Goal: Contribute content: Add original content to the website for others to see

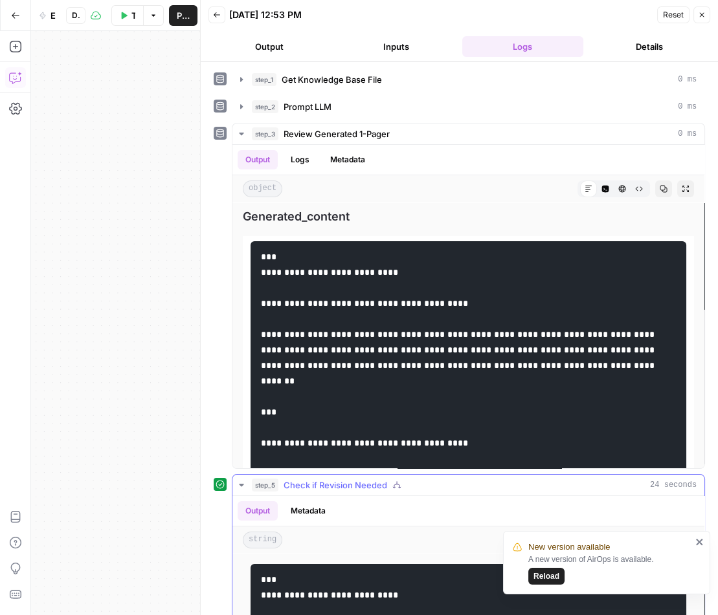
scroll to position [1122, 0]
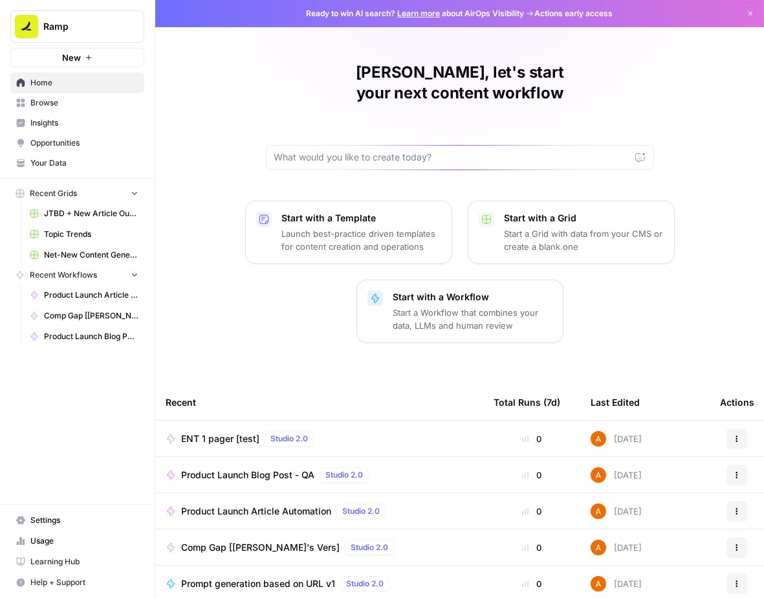
click at [86, 102] on span "Browse" at bounding box center [84, 103] width 108 height 12
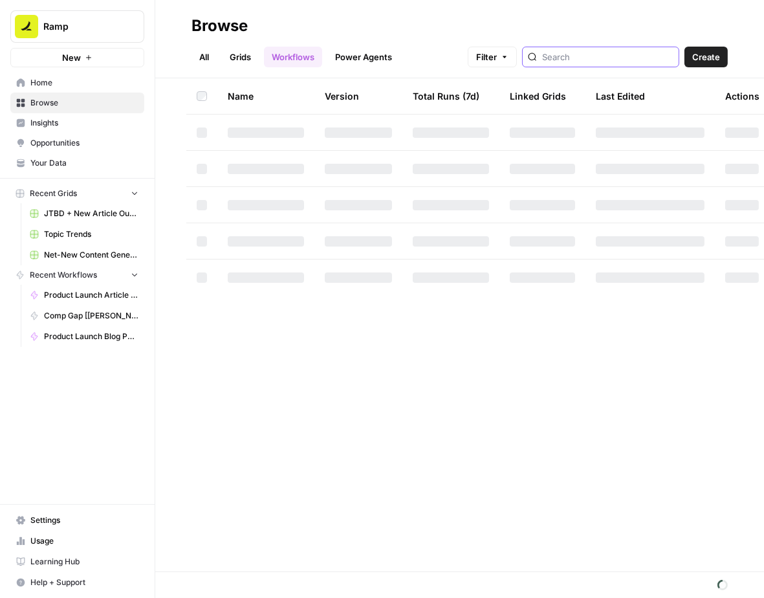
click at [604, 59] on input "search" at bounding box center [607, 56] width 131 height 13
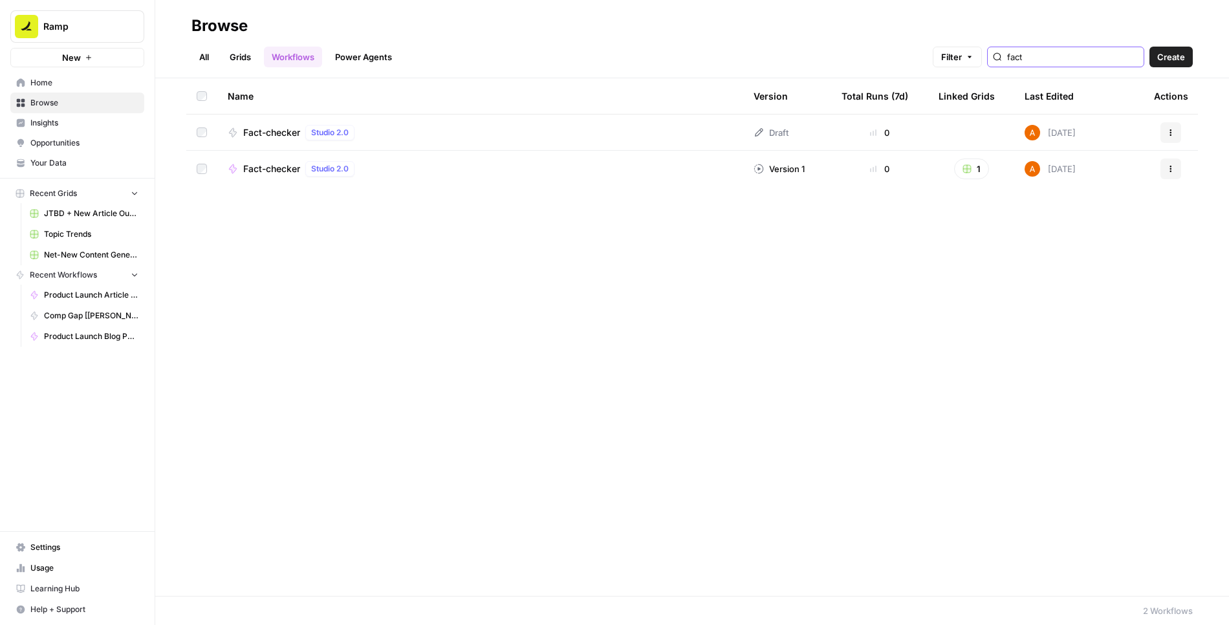
type input "fact"
click at [763, 164] on button "1" at bounding box center [971, 169] width 35 height 21
click at [763, 214] on span "Quick Fact-Checker Grid" at bounding box center [1032, 215] width 104 height 13
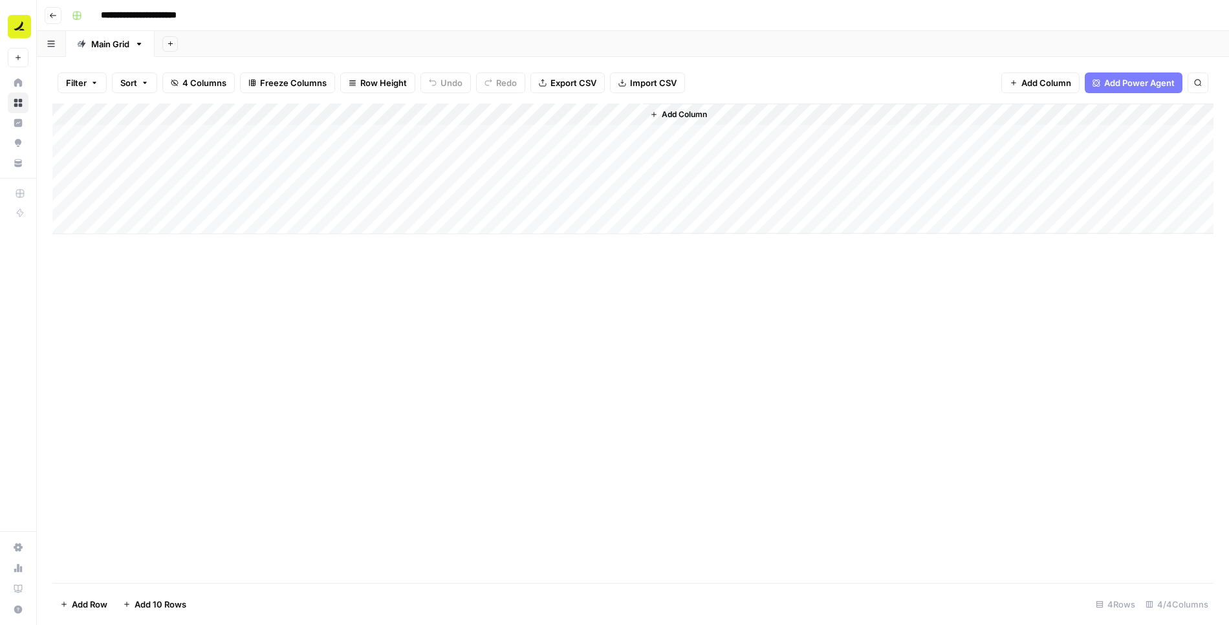
click at [150, 604] on span "Add 10 Rows" at bounding box center [161, 604] width 52 height 13
click at [395, 114] on div "Add Column" at bounding box center [632, 279] width 1161 height 351
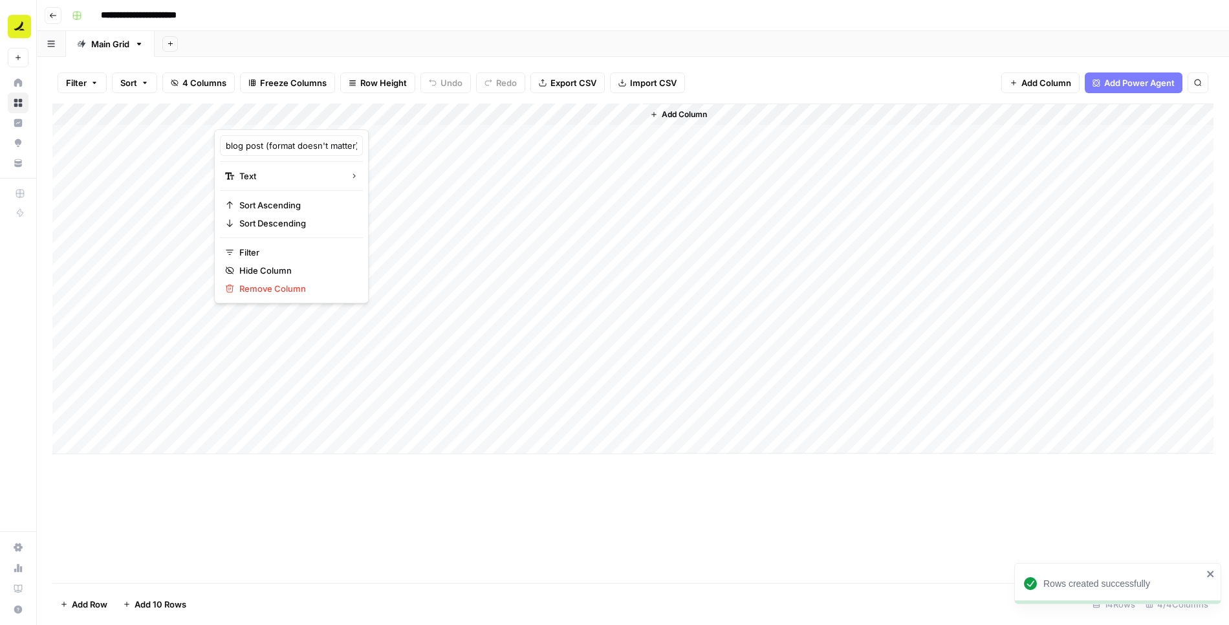
click at [368, 218] on div "Add Column" at bounding box center [632, 279] width 1161 height 351
click at [344, 203] on div "Add Column" at bounding box center [632, 279] width 1161 height 351
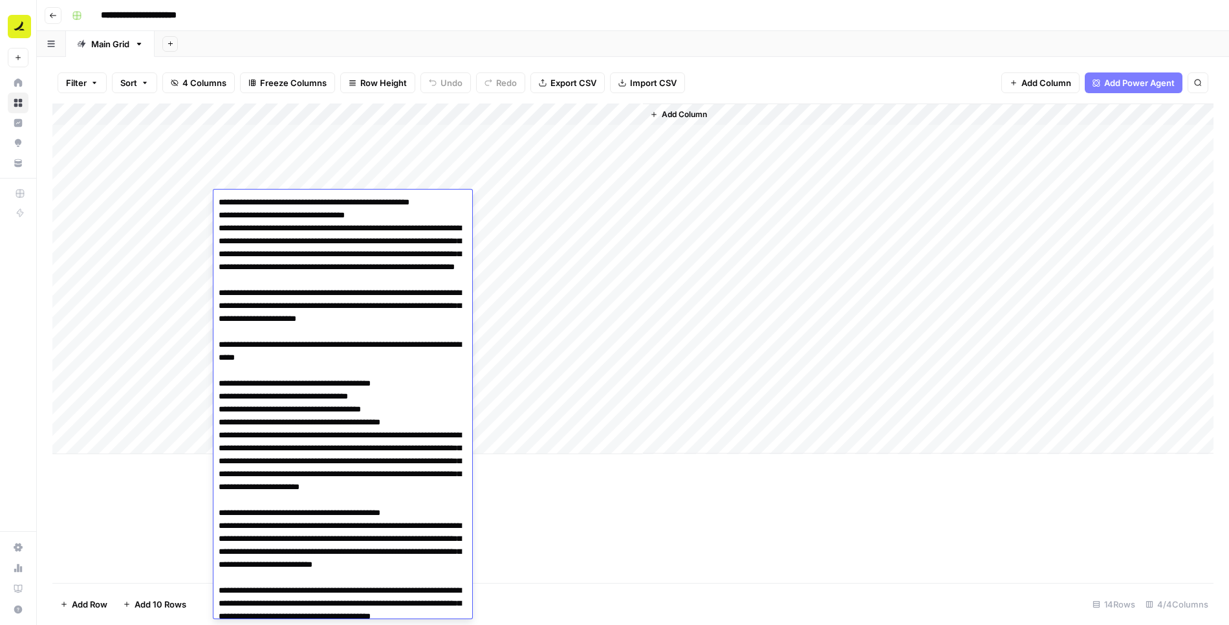
scroll to position [1352, 0]
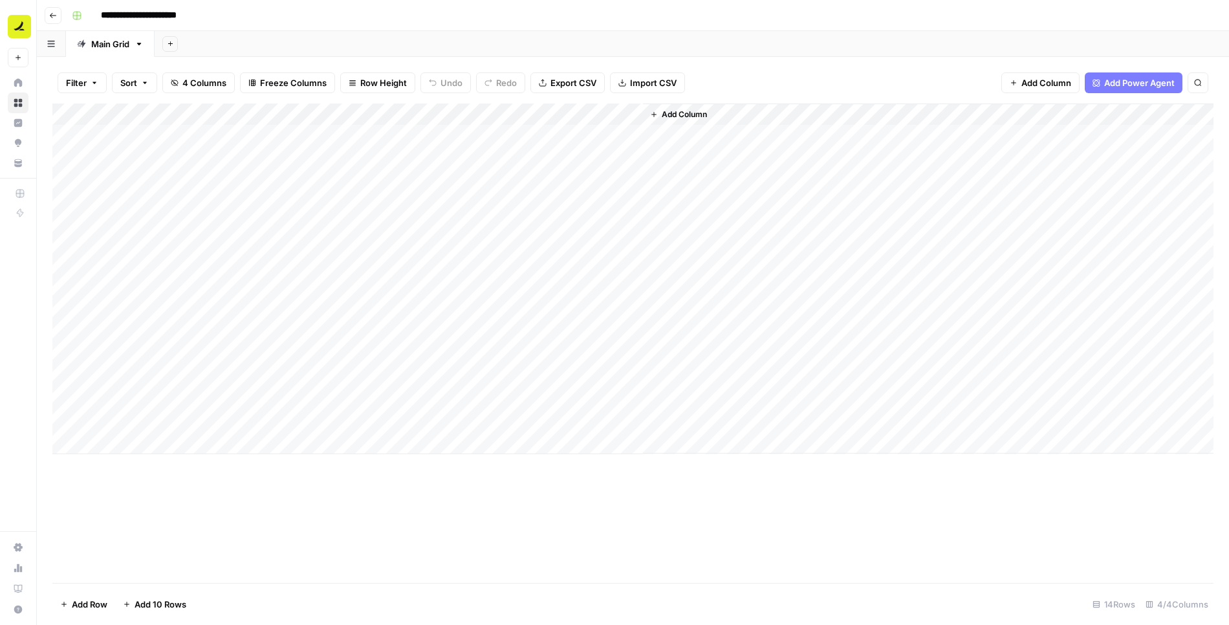
click at [153, 302] on div "Add Column" at bounding box center [632, 279] width 1161 height 351
click at [332, 221] on div "Add Column" at bounding box center [632, 279] width 1161 height 351
type textarea "**********"
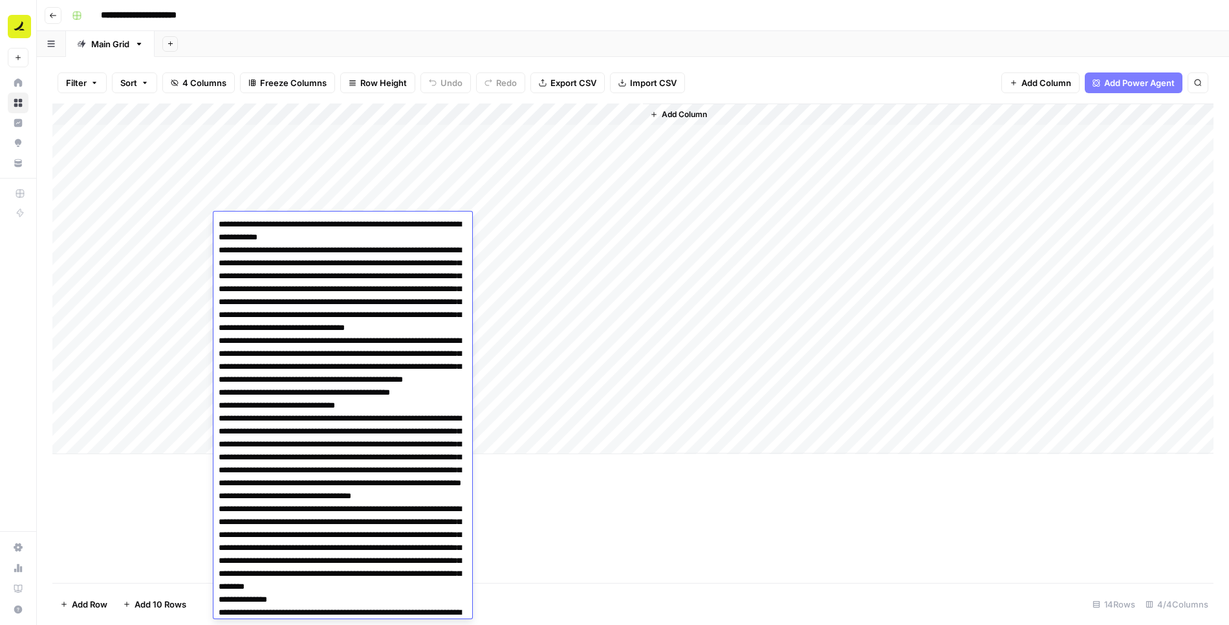
scroll to position [3855, 0]
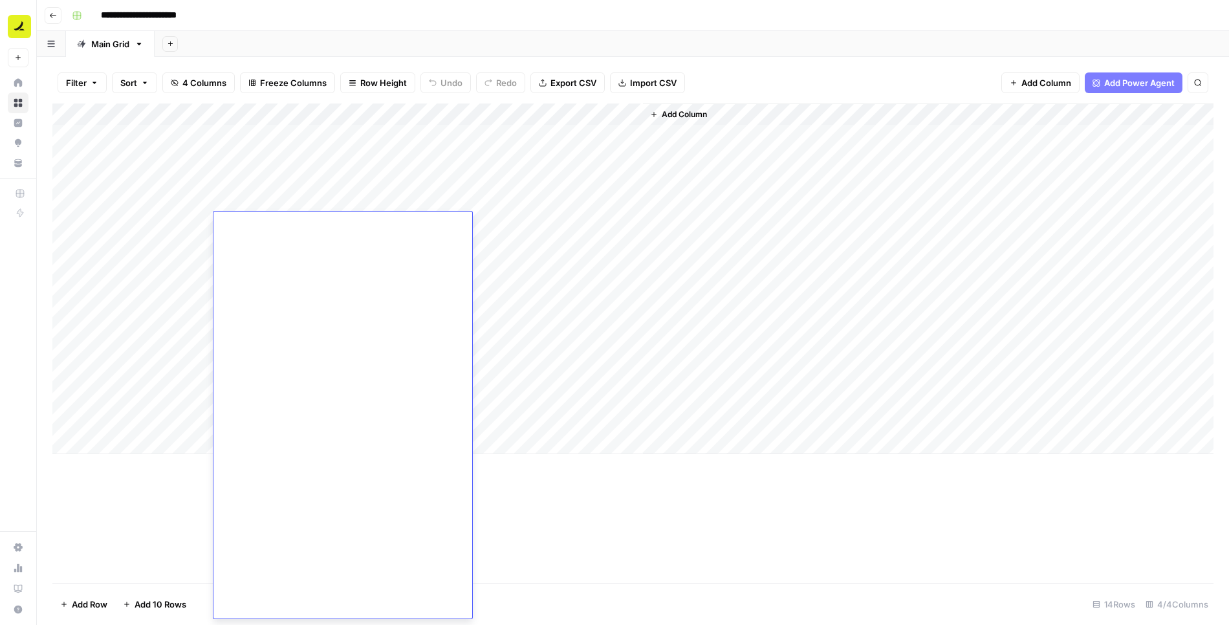
click at [181, 316] on div "Add Column" at bounding box center [632, 279] width 1161 height 351
click at [179, 221] on div "Add Column" at bounding box center [632, 279] width 1161 height 351
click at [314, 221] on div "Add Column" at bounding box center [632, 279] width 1161 height 351
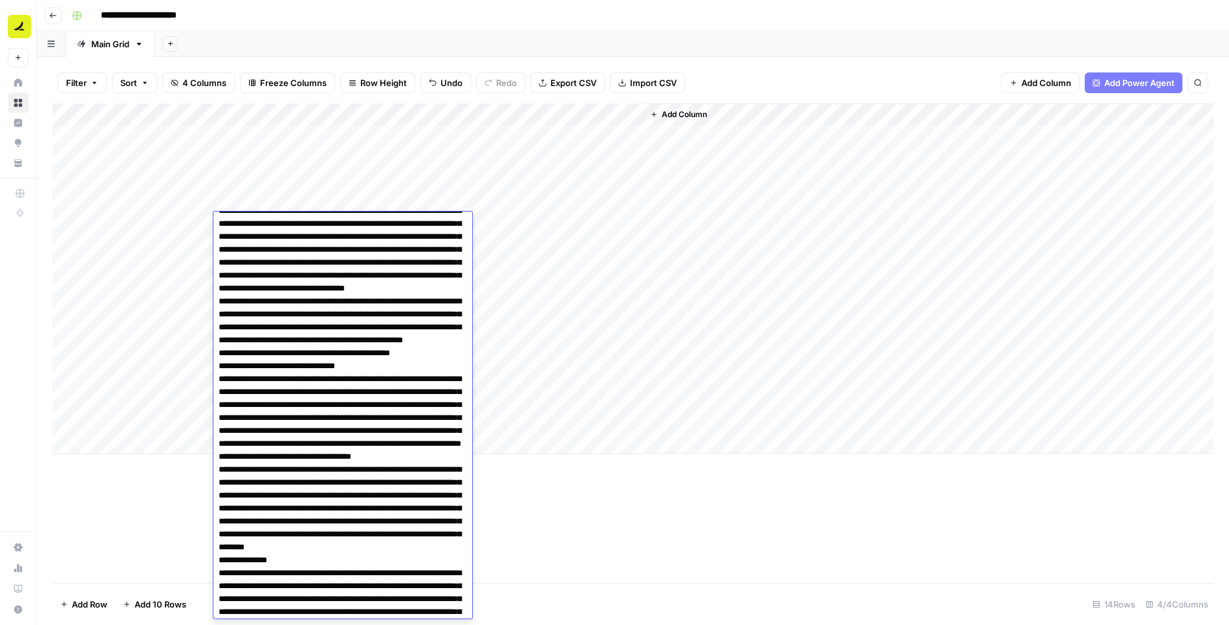
scroll to position [0, 0]
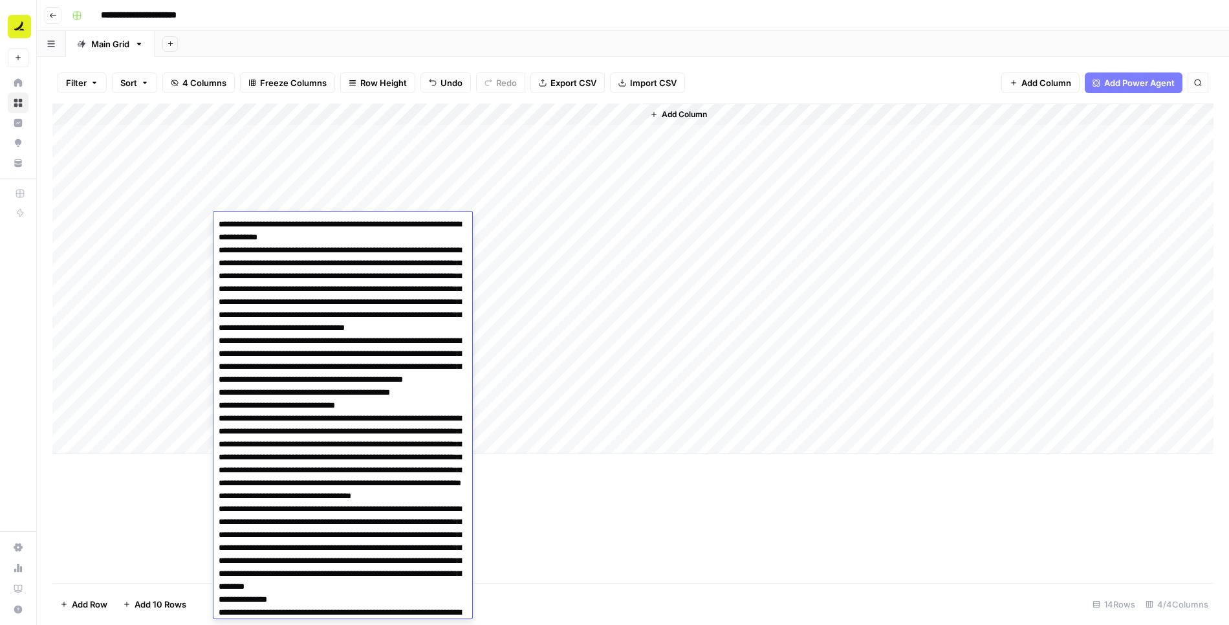
drag, startPoint x: 243, startPoint y: 223, endPoint x: 248, endPoint y: 236, distance: 13.3
click at [151, 215] on div "Add Column" at bounding box center [632, 279] width 1161 height 351
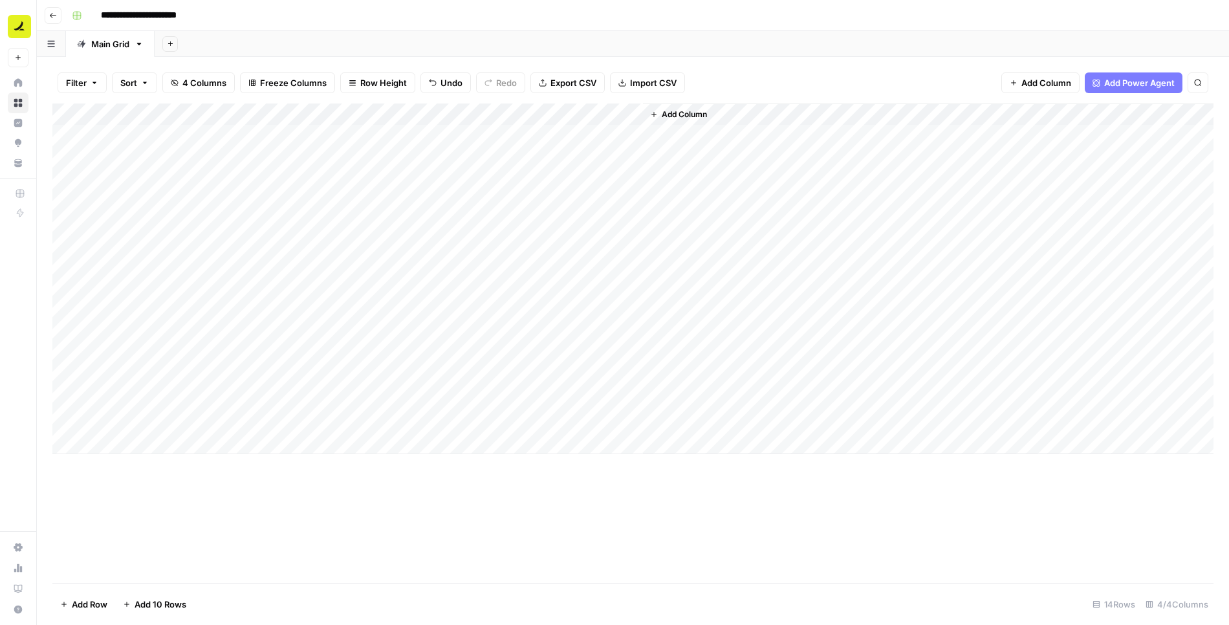
click at [151, 215] on div "Add Column" at bounding box center [632, 279] width 1161 height 351
type textarea "**********"
click at [170, 283] on div "Add Column" at bounding box center [632, 279] width 1161 height 351
click at [468, 224] on div "Add Column" at bounding box center [632, 279] width 1161 height 351
